Goal: Task Accomplishment & Management: Manage account settings

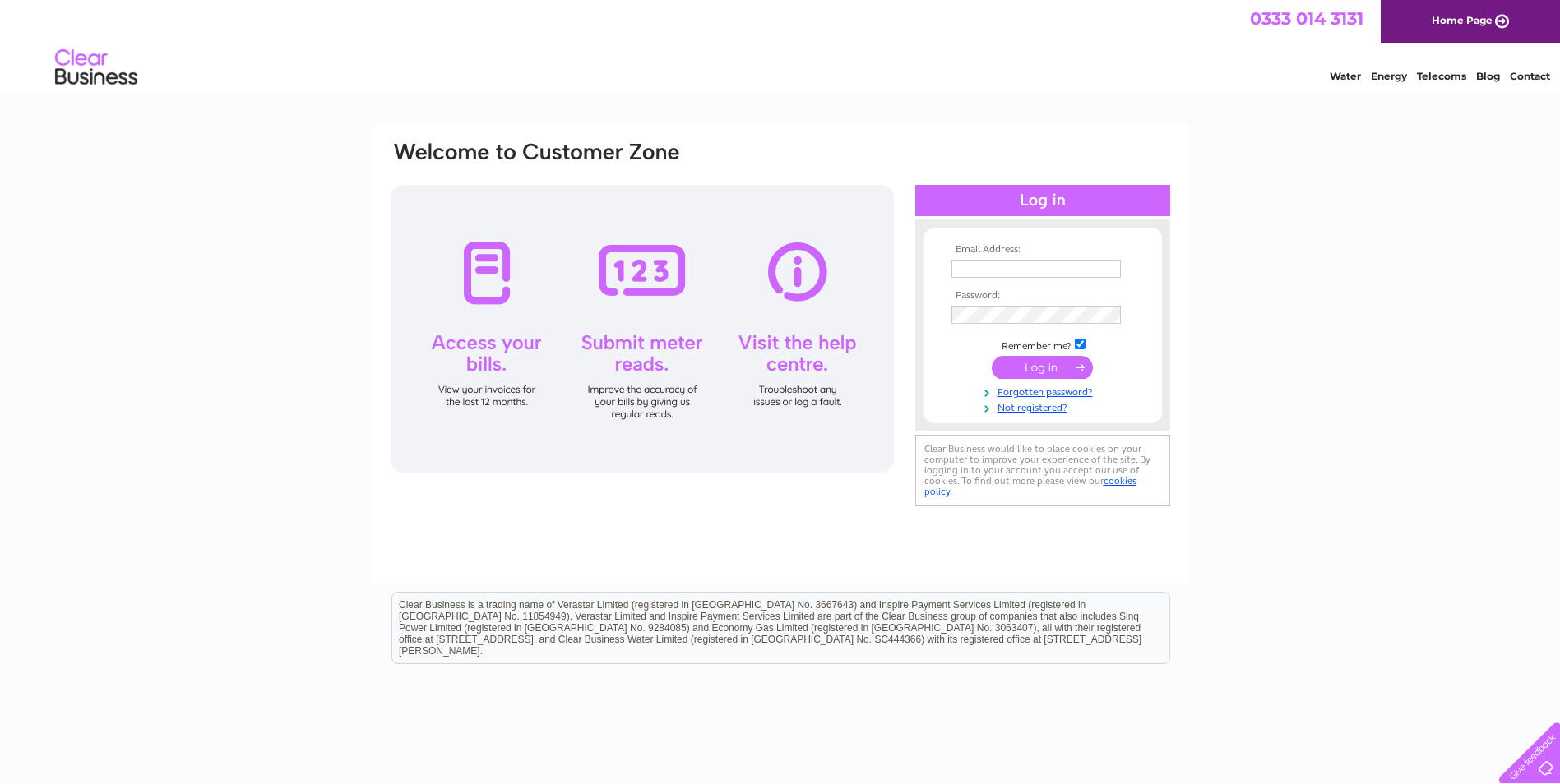
type input "ukaccounts@kngroup.com"
click at [1036, 374] on input "submit" at bounding box center [1042, 367] width 101 height 23
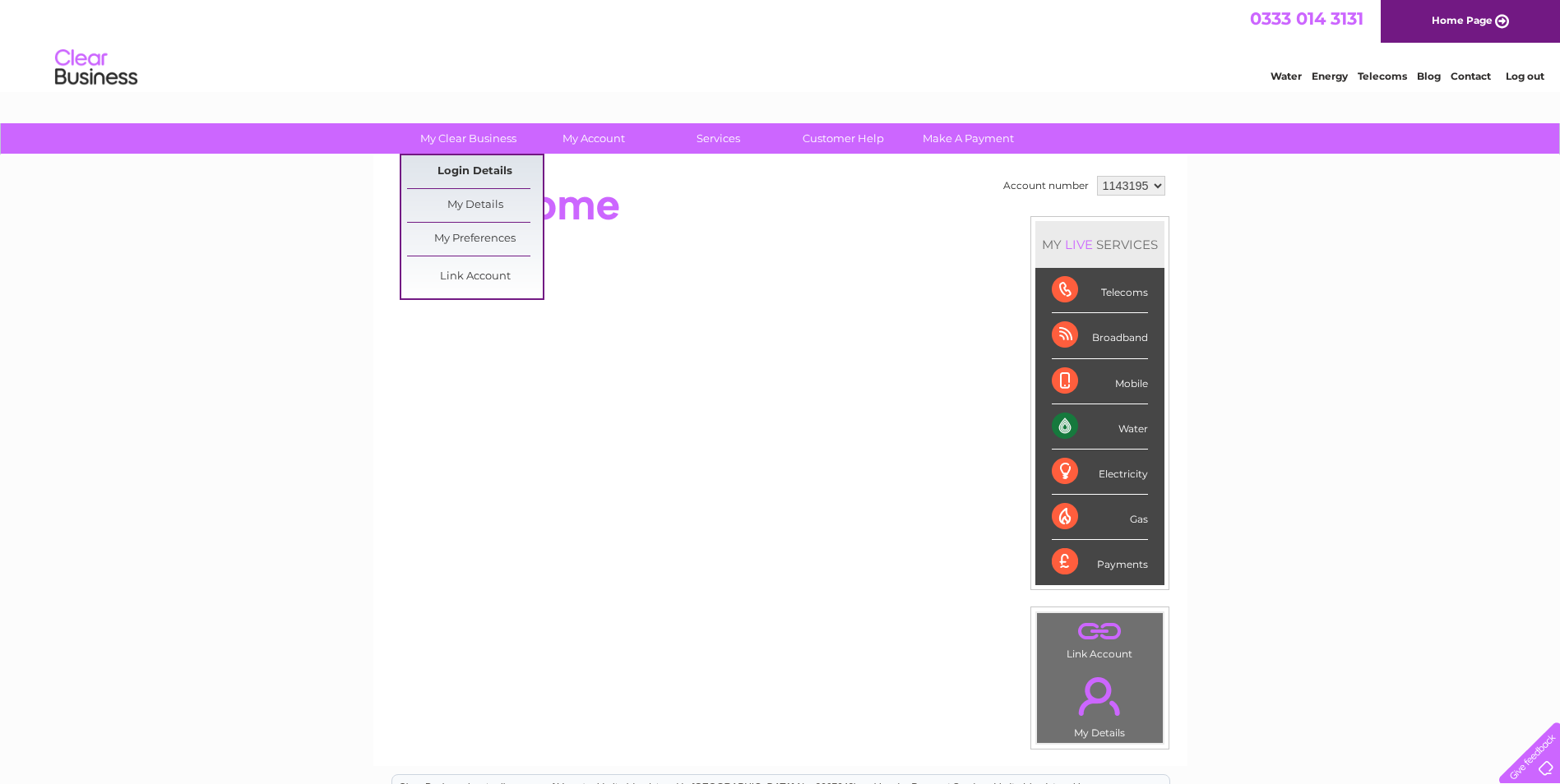
click at [486, 165] on link "Login Details" at bounding box center [475, 171] width 136 height 33
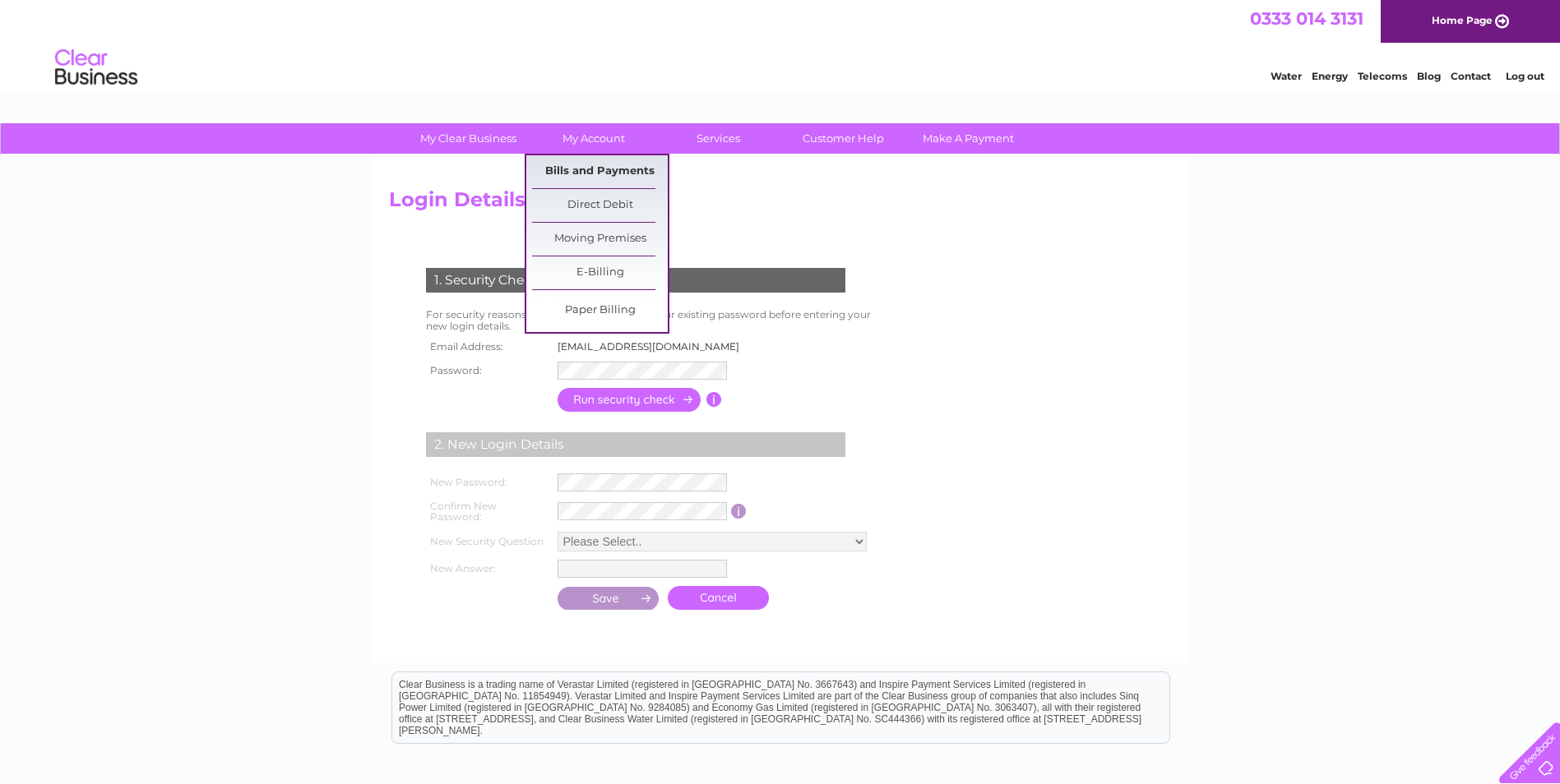
click at [626, 168] on link "Bills and Payments" at bounding box center [600, 171] width 136 height 33
